Goal: Information Seeking & Learning: Learn about a topic

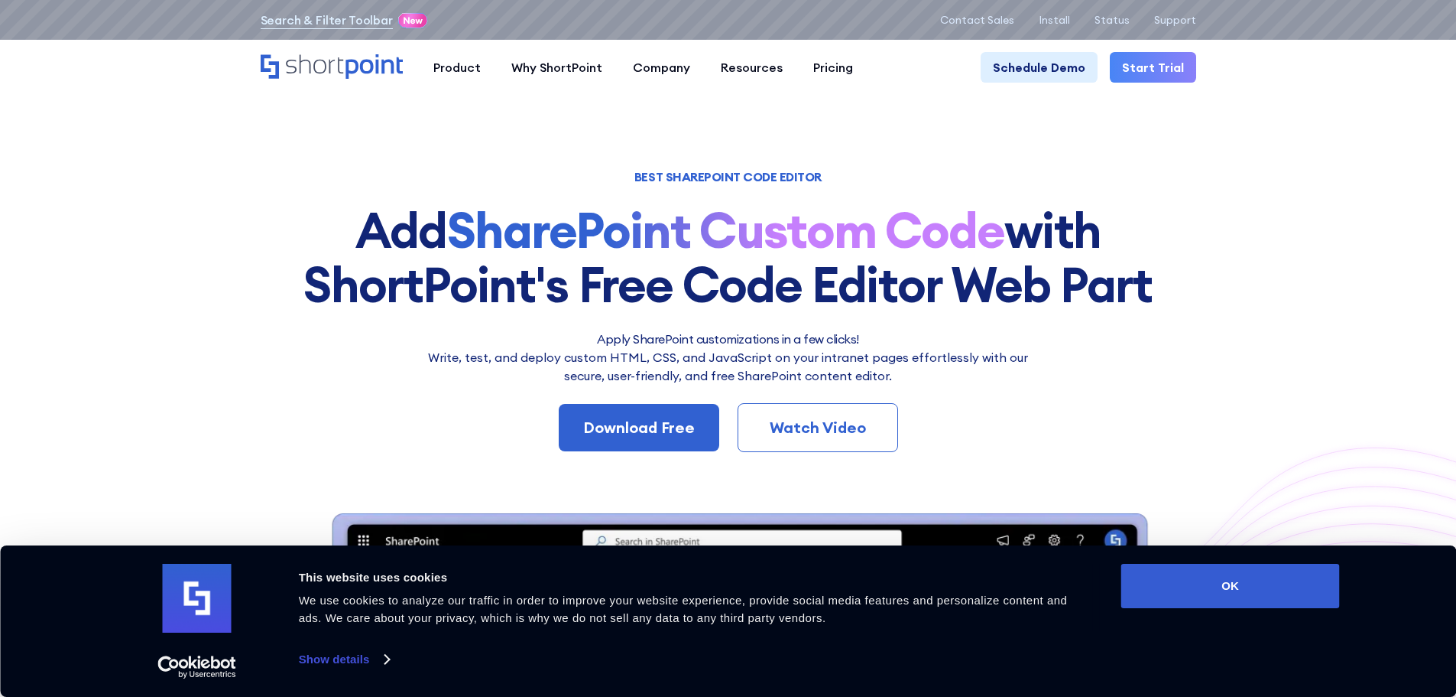
click at [807, 430] on div "Watch Video" at bounding box center [818, 427] width 110 height 23
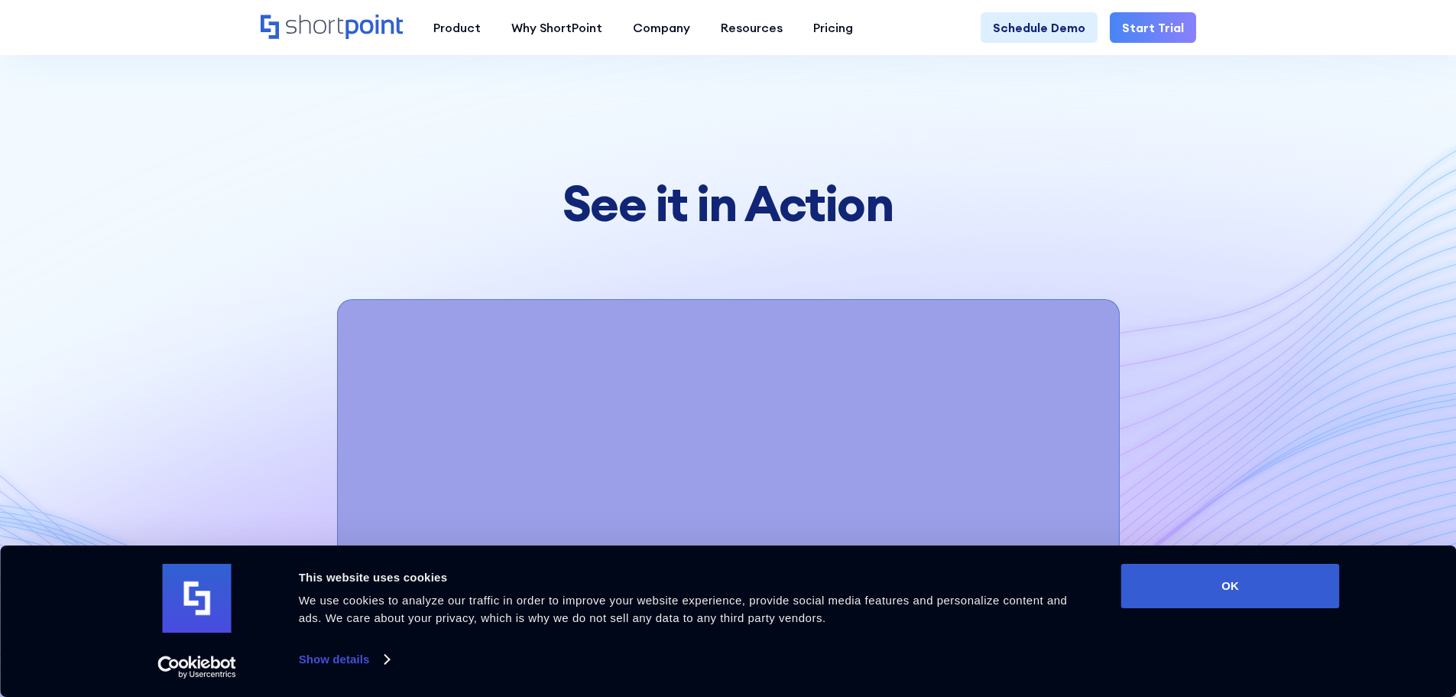
scroll to position [5349, 0]
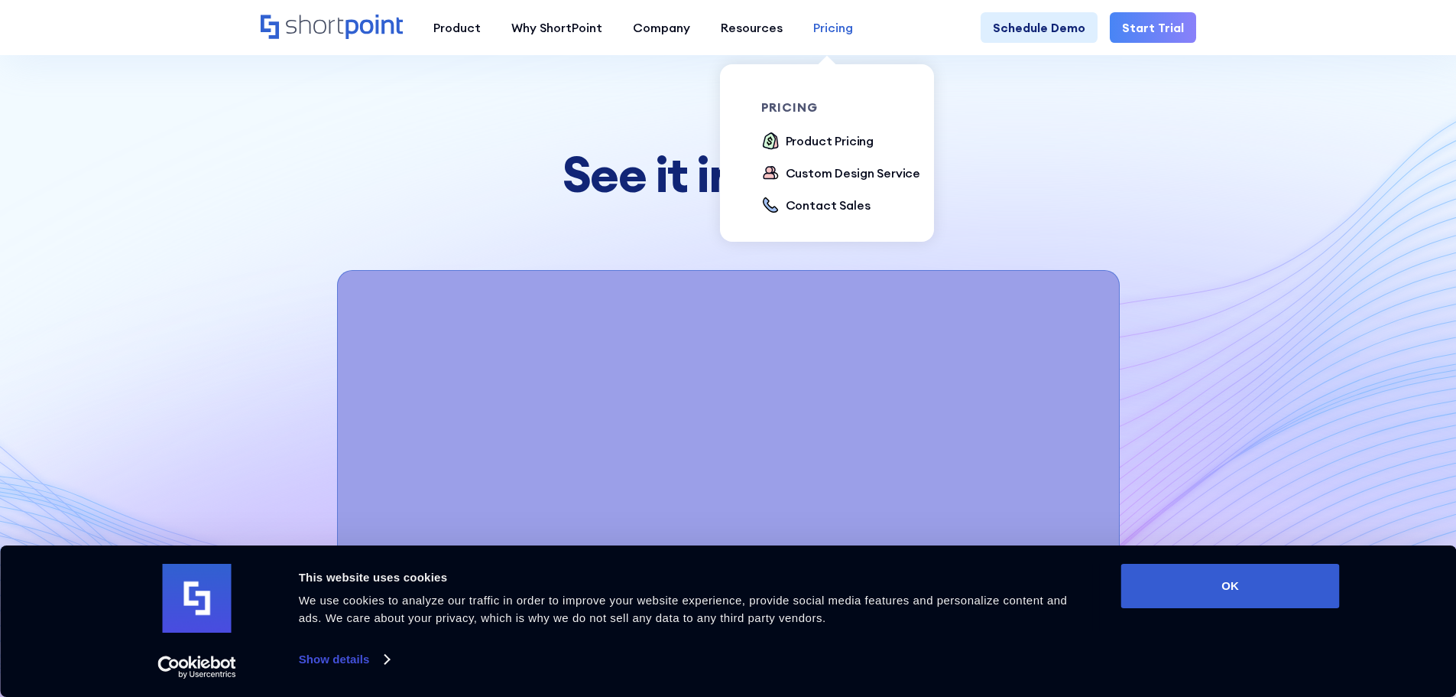
click at [813, 23] on div "Pricing" at bounding box center [833, 27] width 40 height 18
click at [823, 138] on div "Product Pricing" at bounding box center [830, 141] width 89 height 18
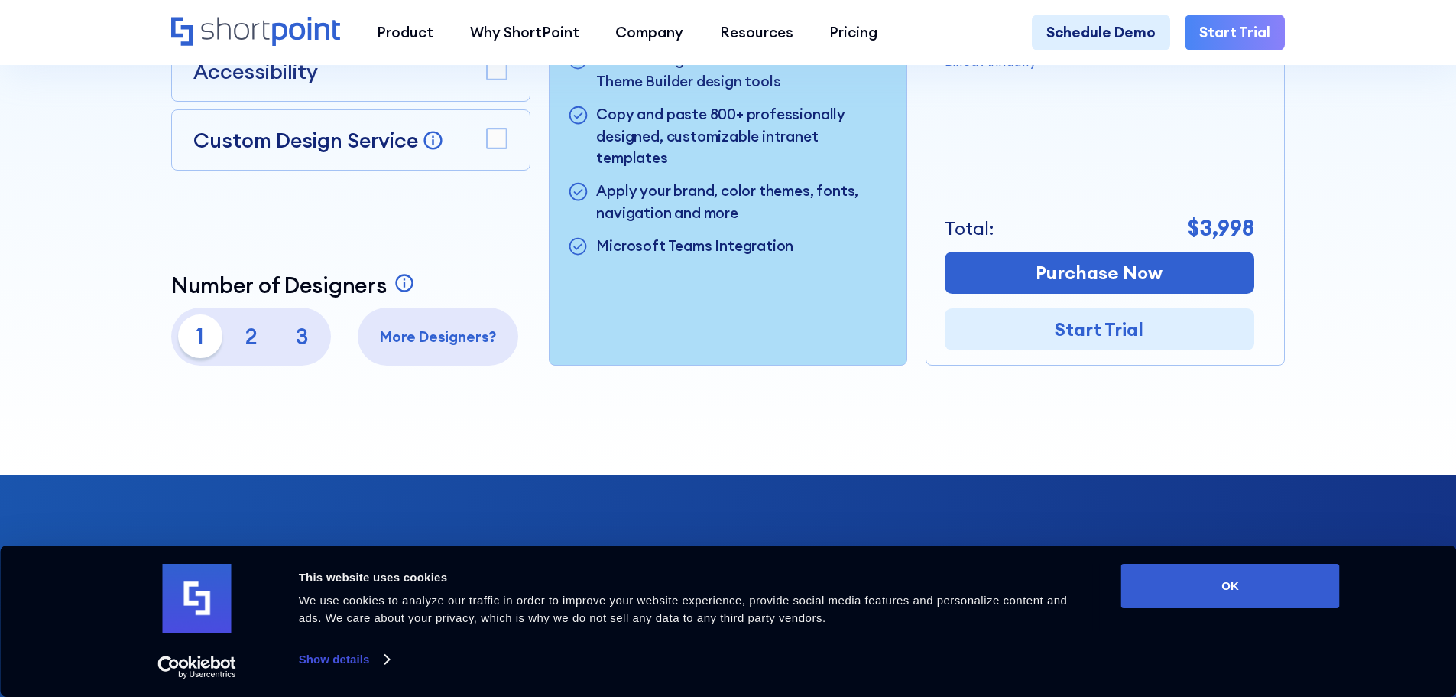
scroll to position [408, 0]
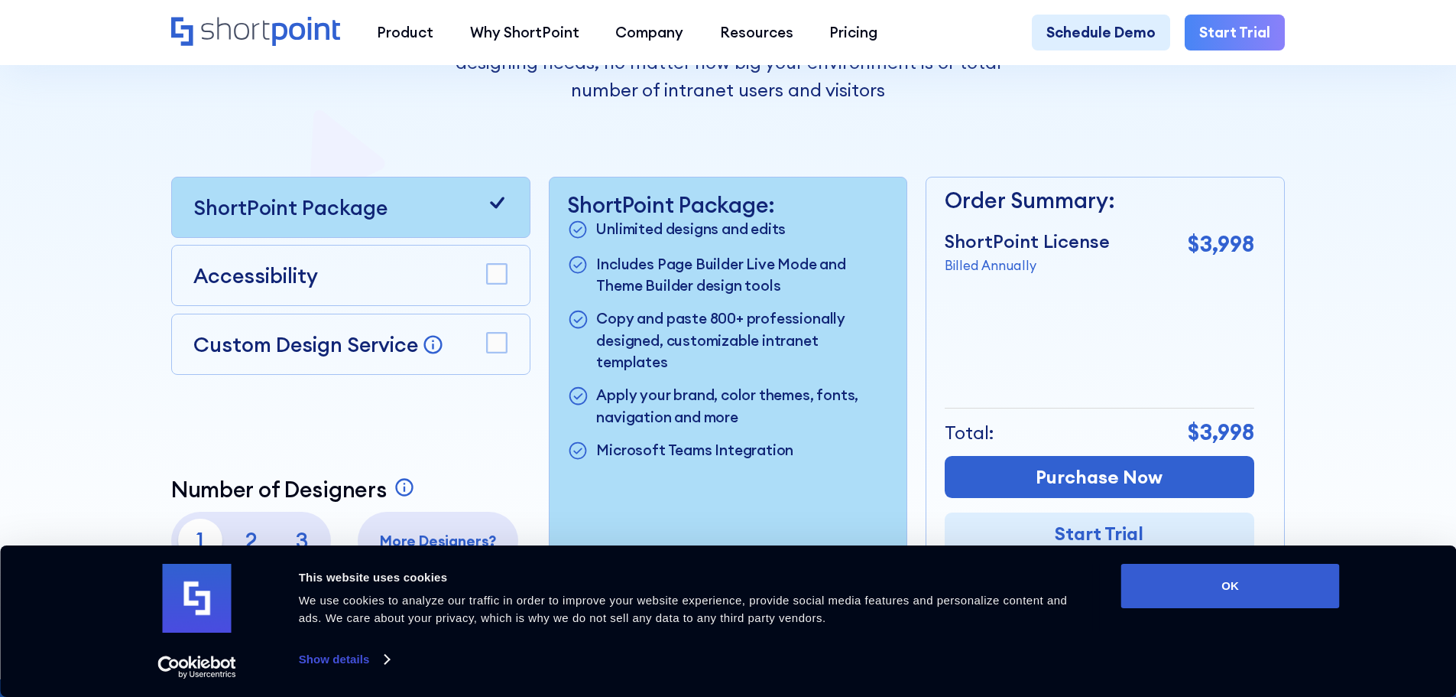
click at [506, 284] on div "Accessibility" at bounding box center [350, 275] width 359 height 61
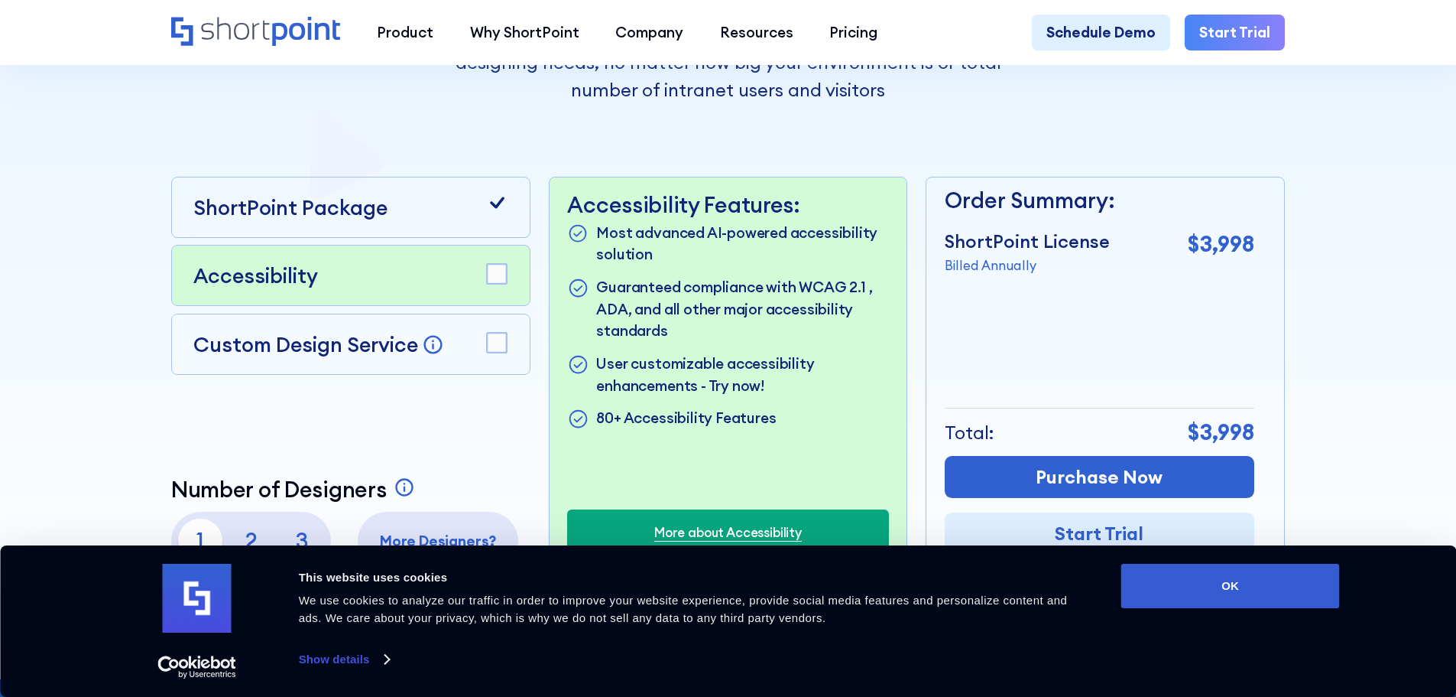
click at [495, 342] on rect at bounding box center [497, 343] width 20 height 20
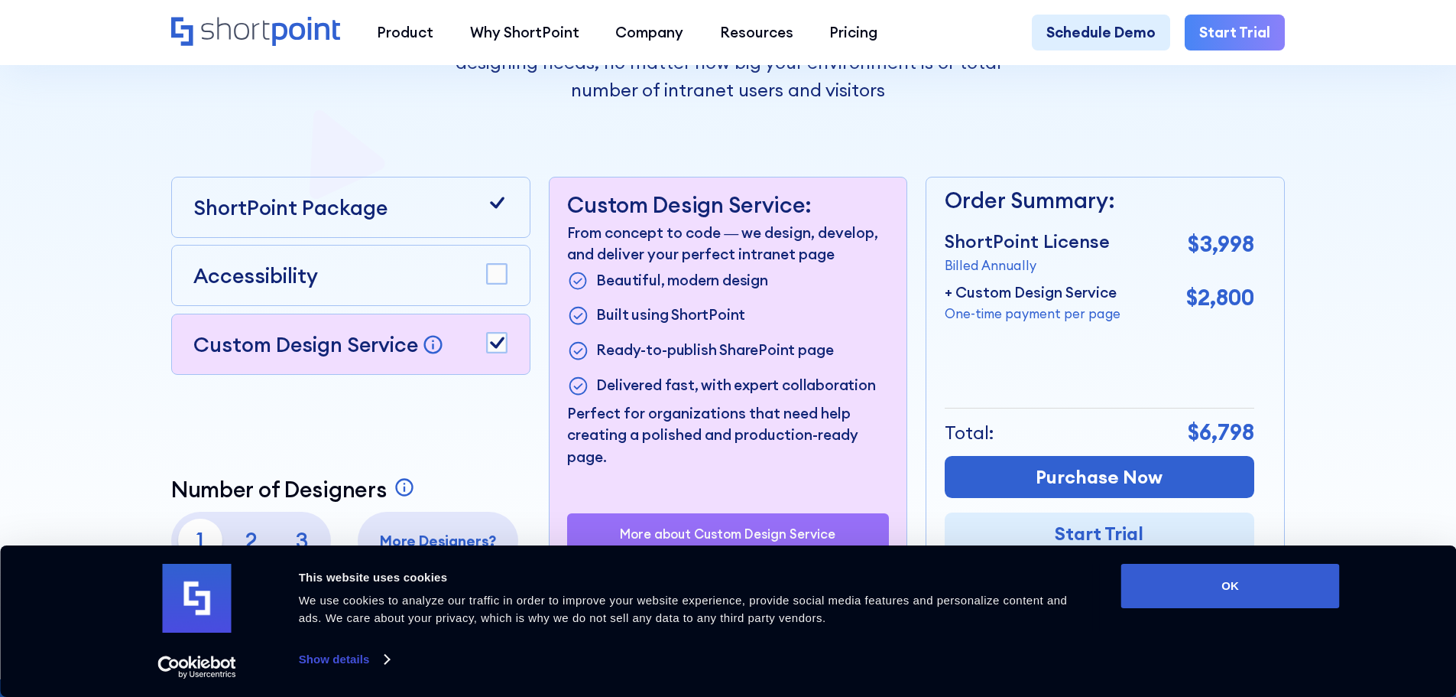
click at [494, 284] on rect at bounding box center [497, 275] width 20 height 20
